Goal: Task Accomplishment & Management: Manage account settings

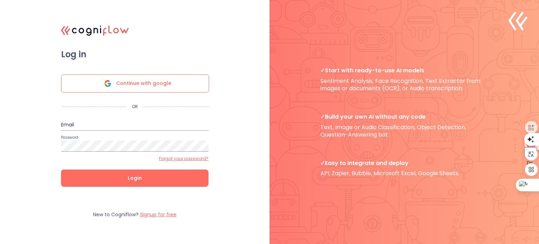
click at [232, 47] on div ".cls-1{fill:#141624;}.cls-2{fill:#eb5e60;}.cls-3{fill:none;stroke:#eb5e60;strok…" at bounding box center [269, 122] width 539 height 244
click at [137, 84] on span "Continue with google" at bounding box center [143, 84] width 55 height 18
